Goal: Check status: Check status

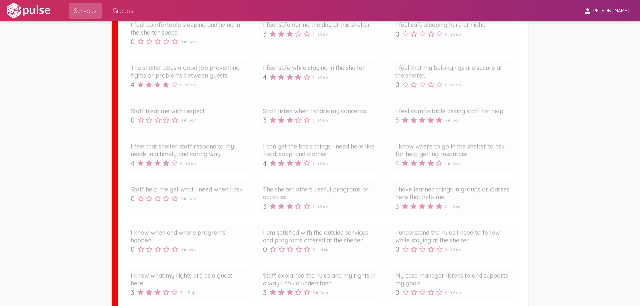
scroll to position [999, 0]
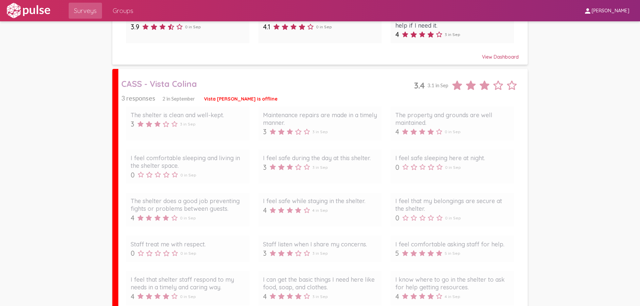
click at [184, 81] on div "CASS - Vista Colina" at bounding box center [267, 84] width 292 height 10
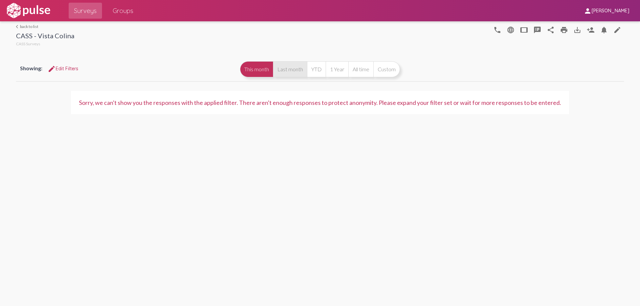
click at [279, 68] on button "Last month" at bounding box center [290, 69] width 34 height 16
click at [313, 68] on button "YTD" at bounding box center [316, 69] width 19 height 16
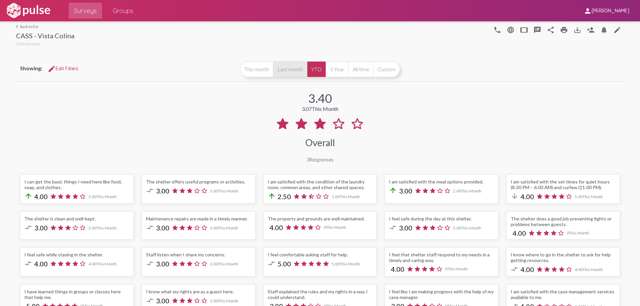
click at [274, 69] on button "Last month" at bounding box center [290, 69] width 34 height 16
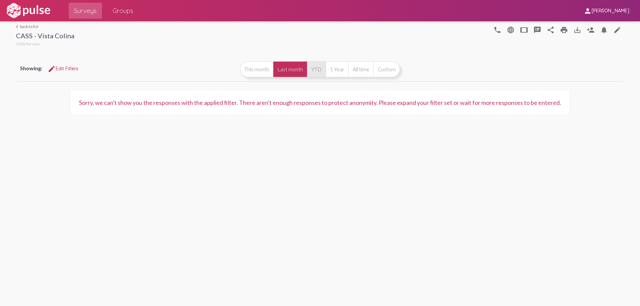
click at [309, 68] on button "YTD" at bounding box center [316, 69] width 19 height 16
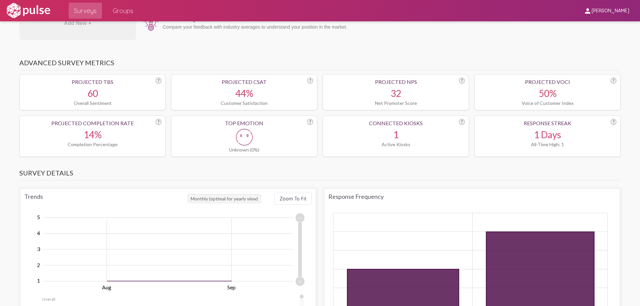
scroll to position [433, 0]
